Goal: Task Accomplishment & Management: Manage account settings

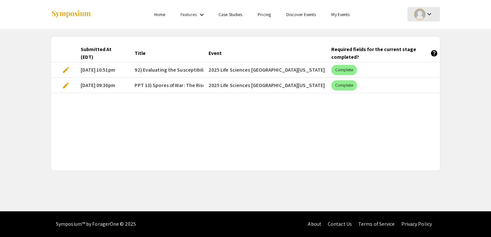
click at [431, 14] on mat-icon "keyboard_arrow_down" at bounding box center [430, 14] width 8 height 8
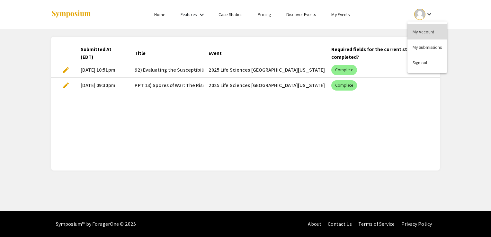
click at [423, 33] on button "My Account" at bounding box center [428, 31] width 40 height 15
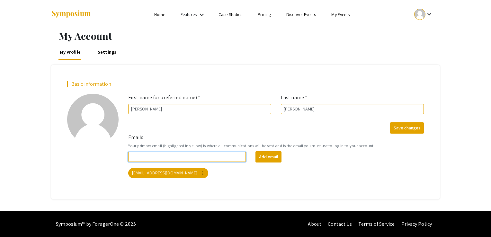
click at [163, 157] on input "Emails" at bounding box center [187, 157] width 118 height 10
click at [157, 16] on link "Home" at bounding box center [159, 15] width 11 height 6
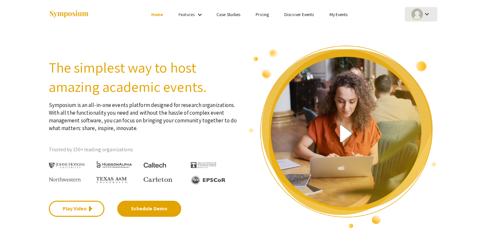
click at [428, 17] on mat-icon "keyboard_arrow_down" at bounding box center [427, 14] width 8 height 8
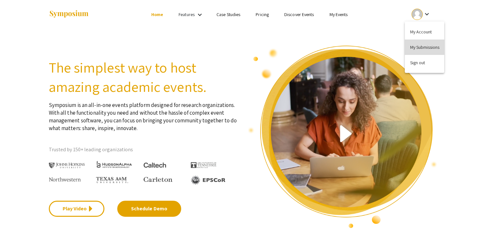
click at [420, 47] on button "My Submissions" at bounding box center [425, 47] width 40 height 15
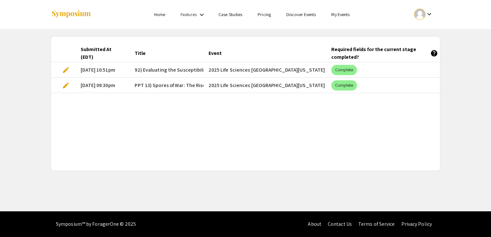
click at [260, 143] on div "Submitted At (EDT) Title Event Required fields for the current stage completed?…" at bounding box center [245, 103] width 389 height 119
click at [67, 68] on span "edit" at bounding box center [66, 70] width 8 height 8
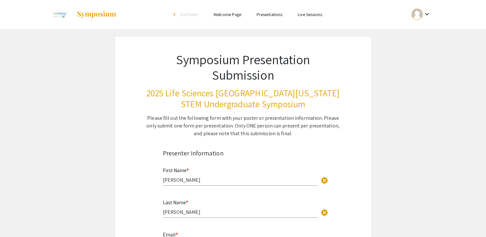
select select "custom"
type input "0"
select select "custom"
type input "1"
select select "auto"
